Goal: Find specific page/section: Find specific page/section

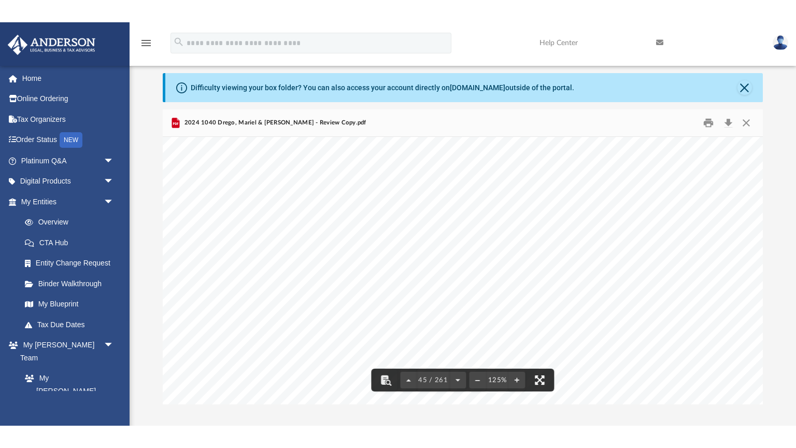
scroll to position [30516, 0]
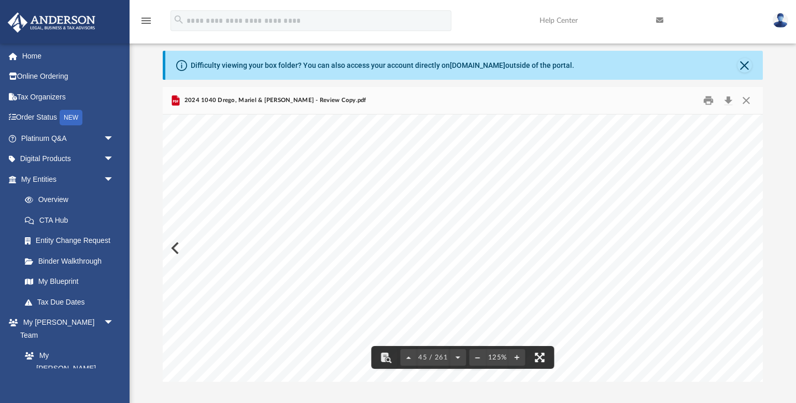
click at [538, 353] on button "File preview" at bounding box center [539, 357] width 23 height 23
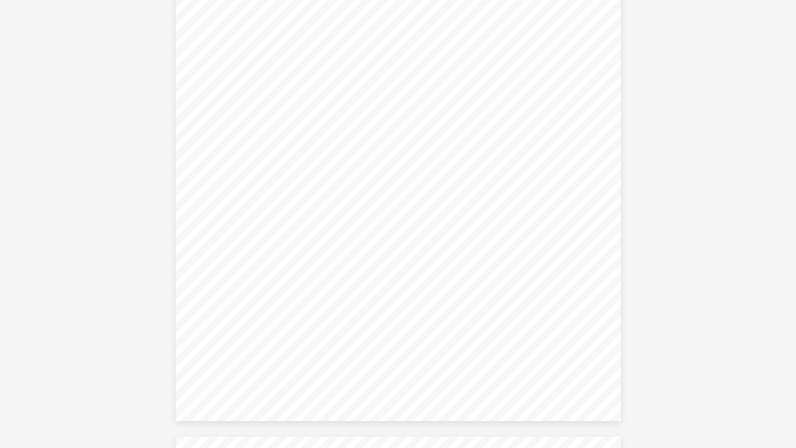
scroll to position [47749, 0]
click at [189, 285] on div "OMB No. [DATE]-2227 Department of the Treasury Internal Revenue Service Attachm…" at bounding box center [398, 130] width 445 height 576
click at [303, 134] on div "427931 [DATE] NAME FOREIGN INCOME TYPE TOTAL U.S. Compensation Dividends/Distri…" at bounding box center [398, 137] width 445 height 576
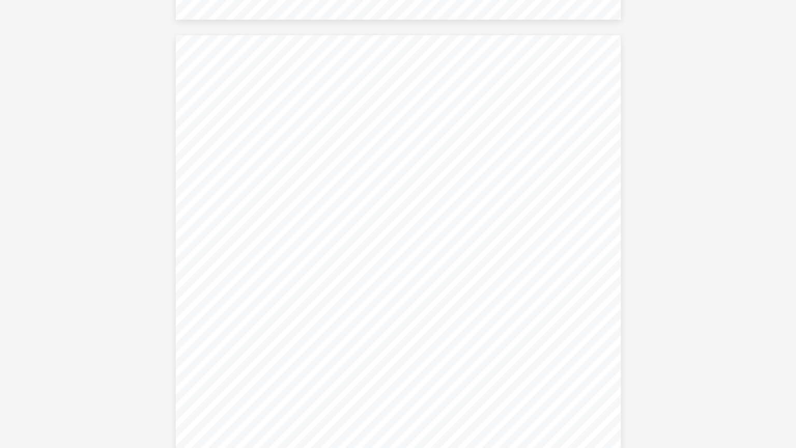
scroll to position [58158, 0]
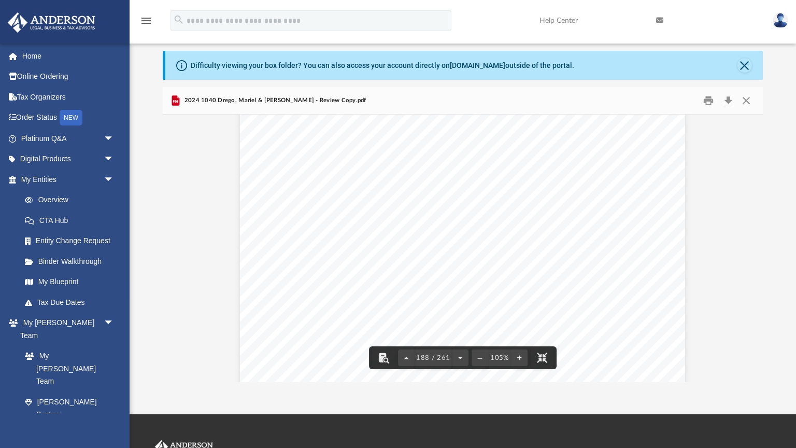
scroll to position [107502, 0]
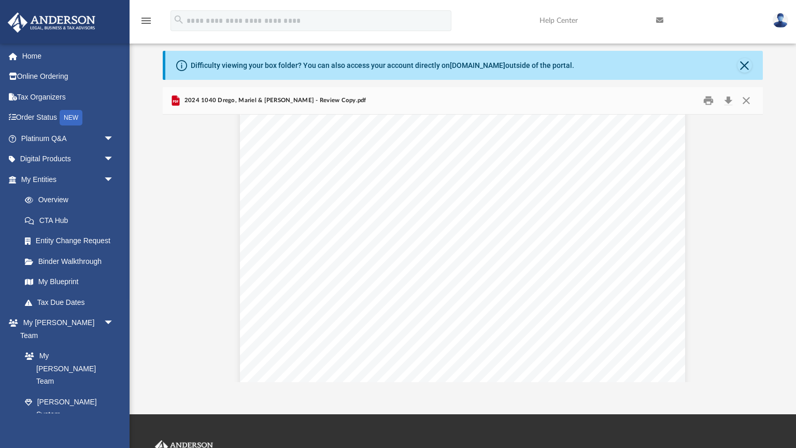
click at [451, 438] on span "Page 261" at bounding box center [452, 441] width 2 height 7
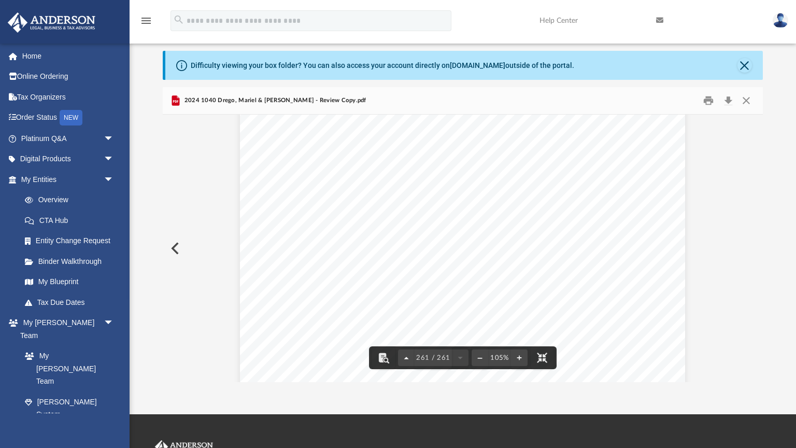
click at [398, 369] on button "File preview" at bounding box center [406, 357] width 17 height 23
click at [372, 369] on button "File preview" at bounding box center [383, 357] width 23 height 23
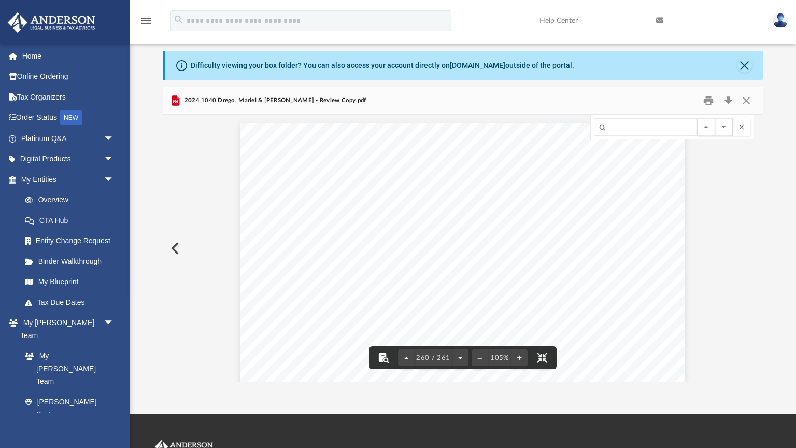
click at [372, 369] on button "File preview" at bounding box center [383, 357] width 23 height 23
click at [414, 361] on span "260 / 261" at bounding box center [432, 357] width 37 height 7
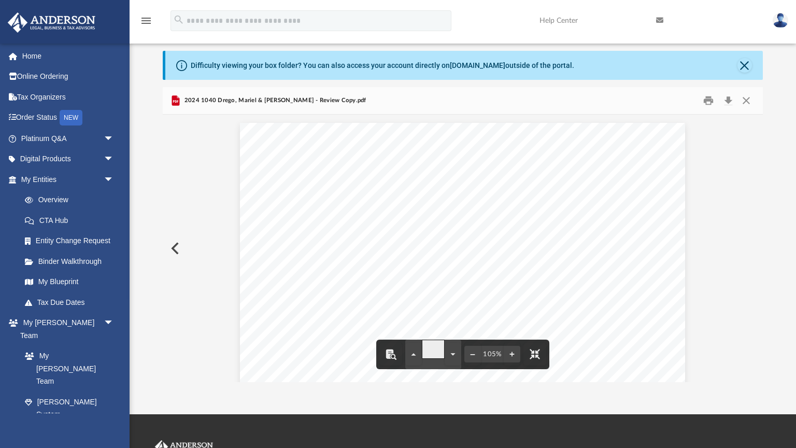
click at [422, 359] on input "***" at bounding box center [433, 349] width 23 height 20
type input "*"
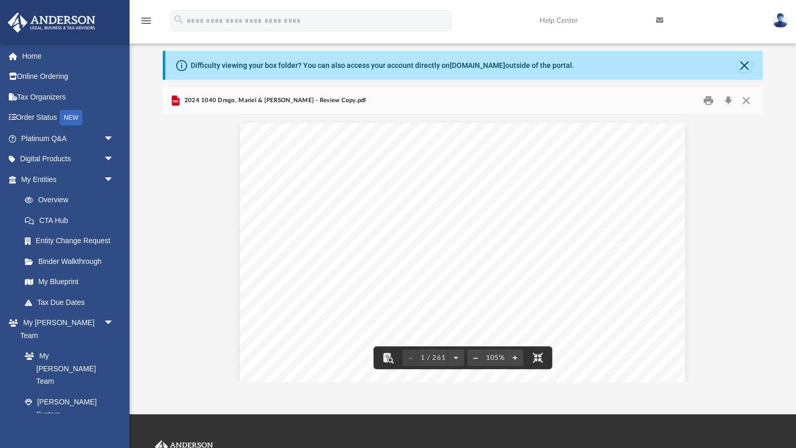
scroll to position [0, 0]
click at [587, 122] on div "426340 04-01-24 REVIEW COPY ANDERSON GLOBAL BUSINESS GROUP, LLC 3225 MCLEOD DRI…" at bounding box center [462, 410] width 445 height 576
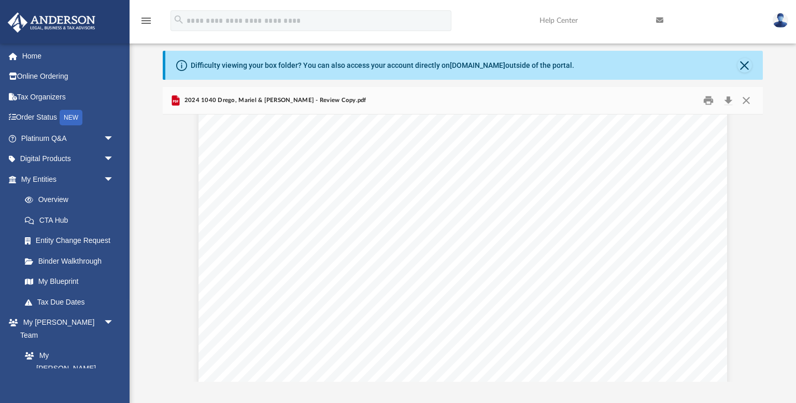
scroll to position [4040, 0]
